Goal: Check status: Check status

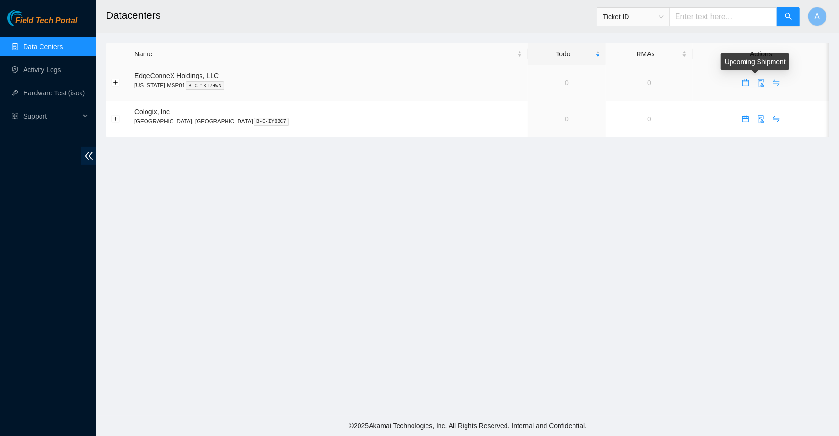
click at [769, 81] on span "swap" at bounding box center [776, 83] width 14 height 8
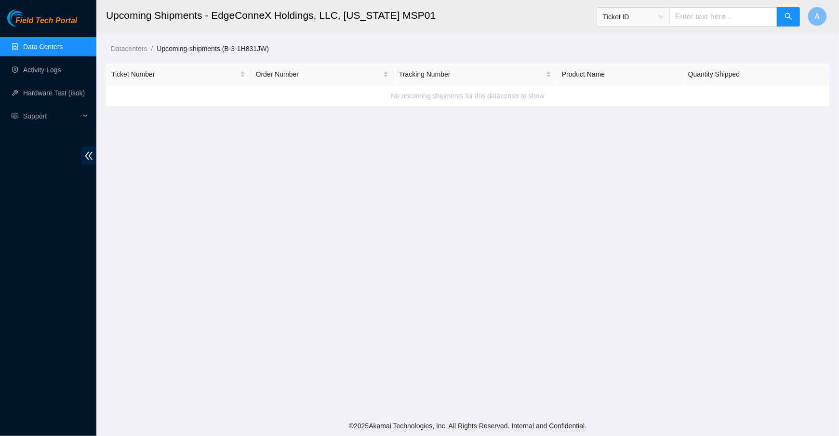
click at [56, 47] on link "Data Centers" at bounding box center [43, 47] width 40 height 8
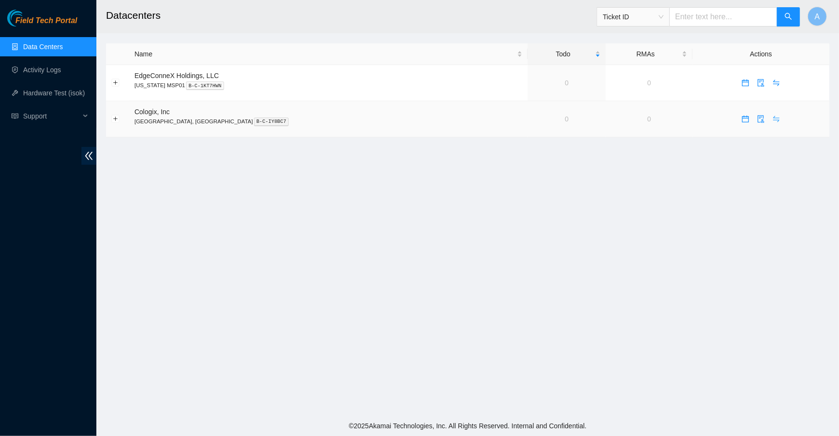
click at [772, 119] on icon "swap" at bounding box center [776, 119] width 8 height 8
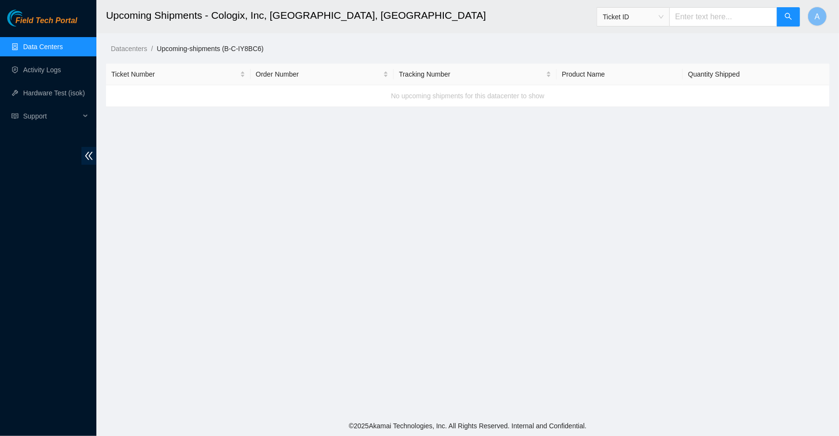
click at [41, 47] on link "Data Centers" at bounding box center [43, 47] width 40 height 8
